Goal: Information Seeking & Learning: Learn about a topic

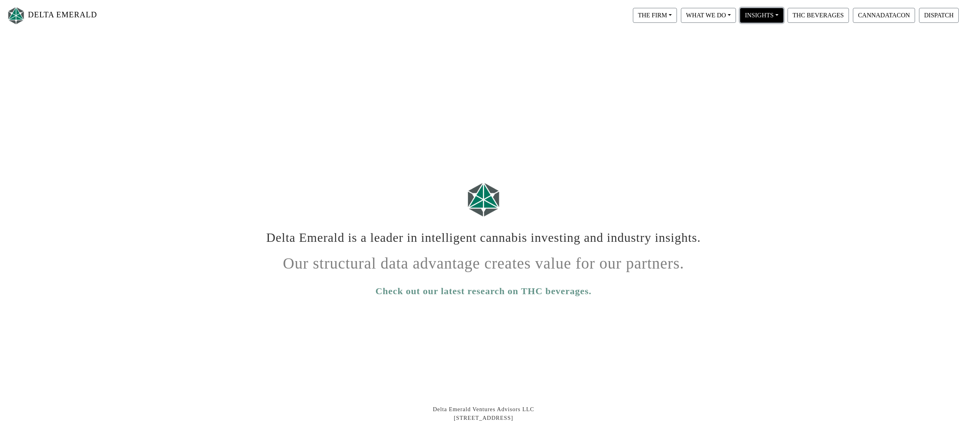
click at [775, 16] on button "INSIGHTS" at bounding box center [762, 15] width 44 height 15
click at [767, 31] on link "View All" at bounding box center [770, 35] width 62 height 13
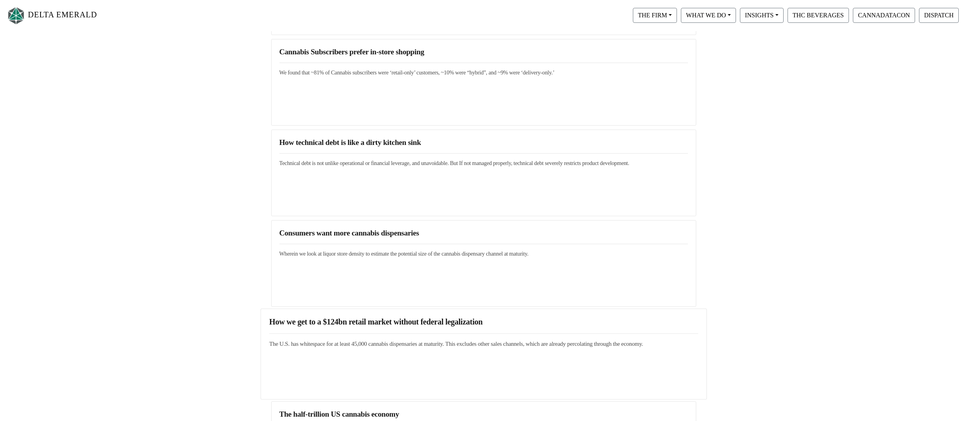
scroll to position [827, 0]
click at [408, 320] on h3 "How we get to a $124bn retail market without federal legalization" at bounding box center [483, 321] width 429 height 9
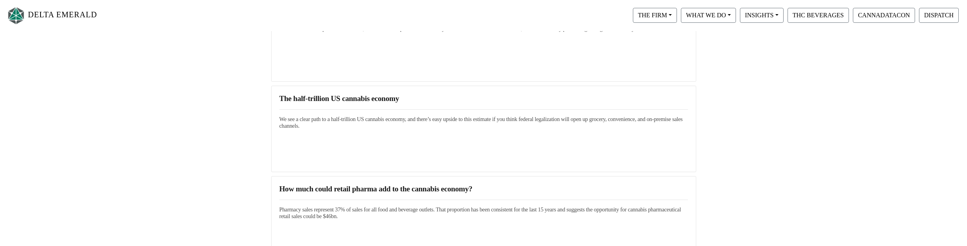
scroll to position [1142, 0]
click at [391, 96] on h3 "The half-trillion US cannabis economy" at bounding box center [483, 96] width 429 height 9
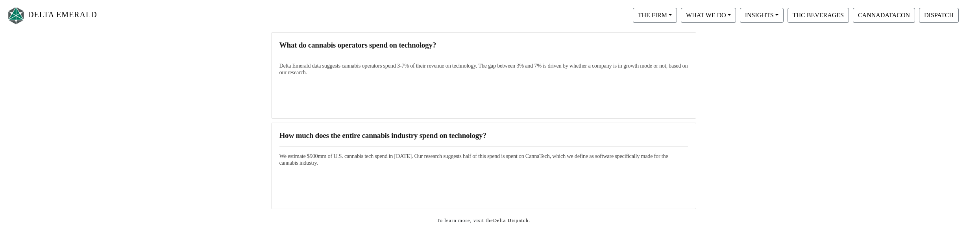
scroll to position [1378, 0]
